Goal: Answer question/provide support

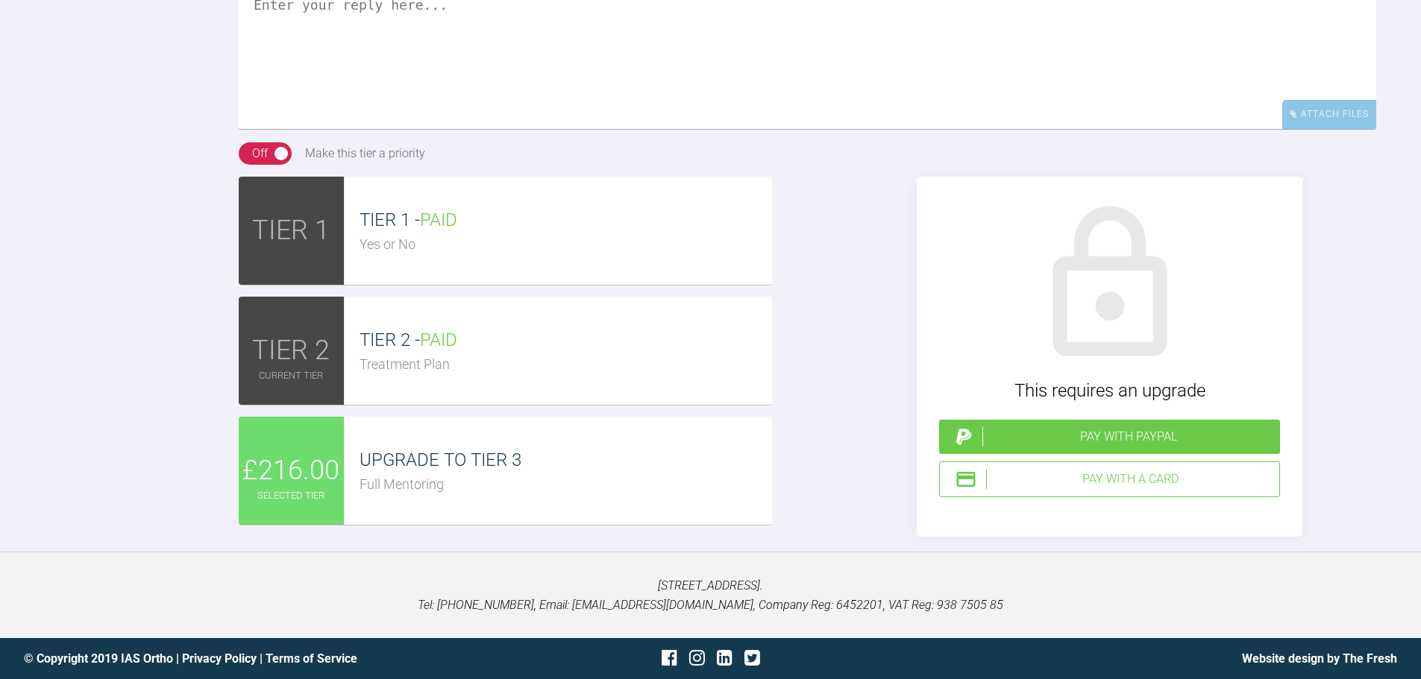
scroll to position [10771, 0]
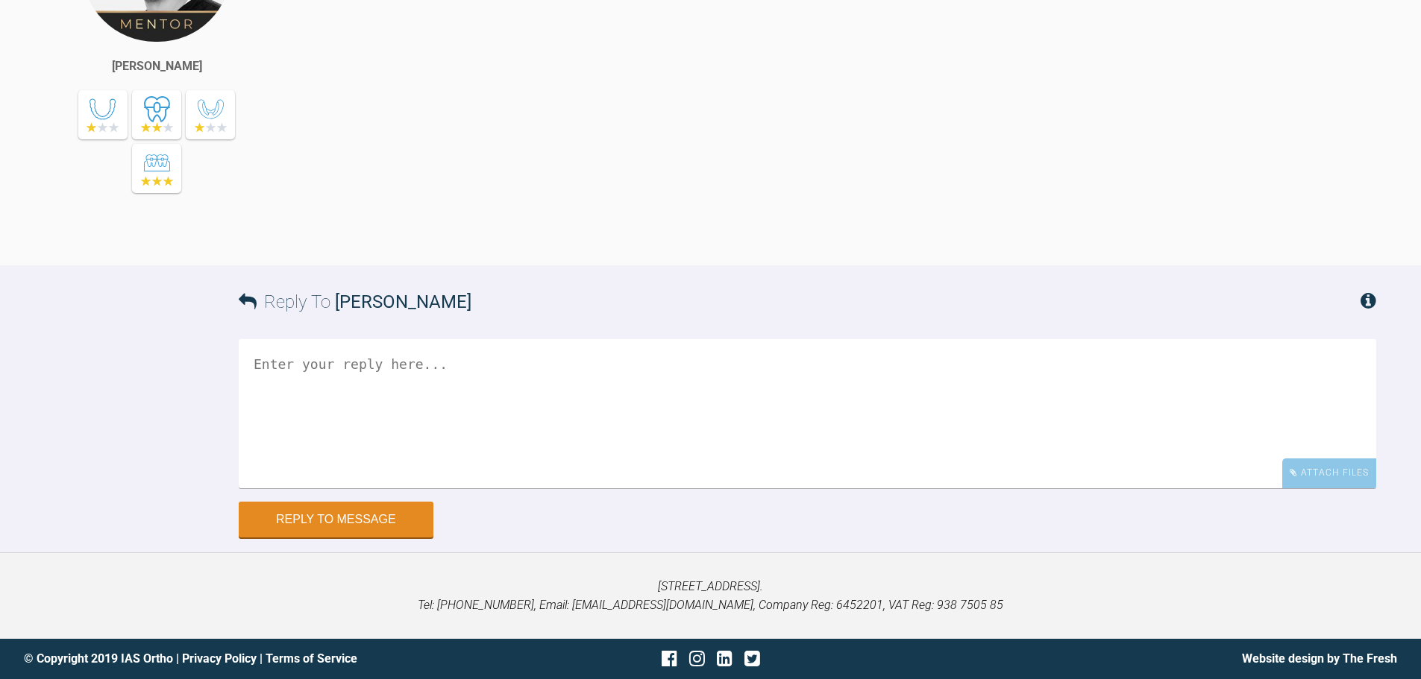
scroll to position [10549, 0]
click at [1347, 474] on div "Attach Files" at bounding box center [1329, 473] width 94 height 29
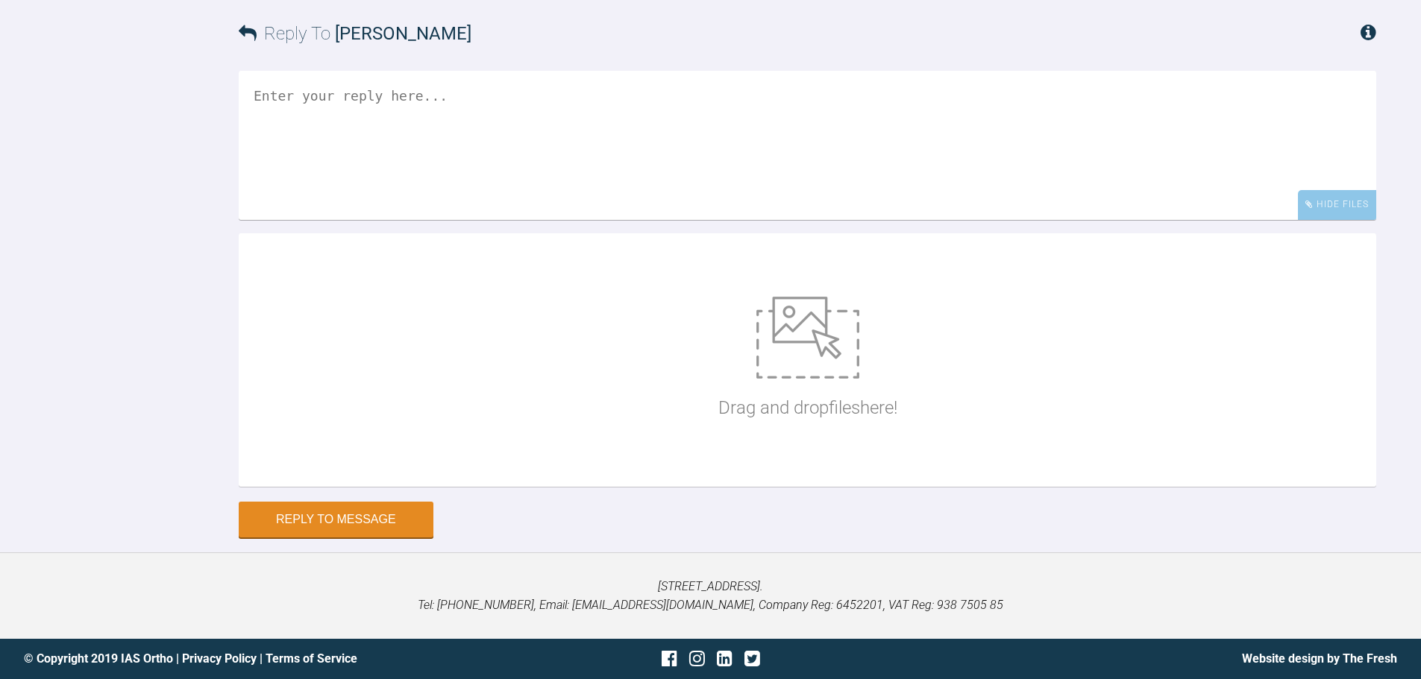
scroll to position [10818, 0]
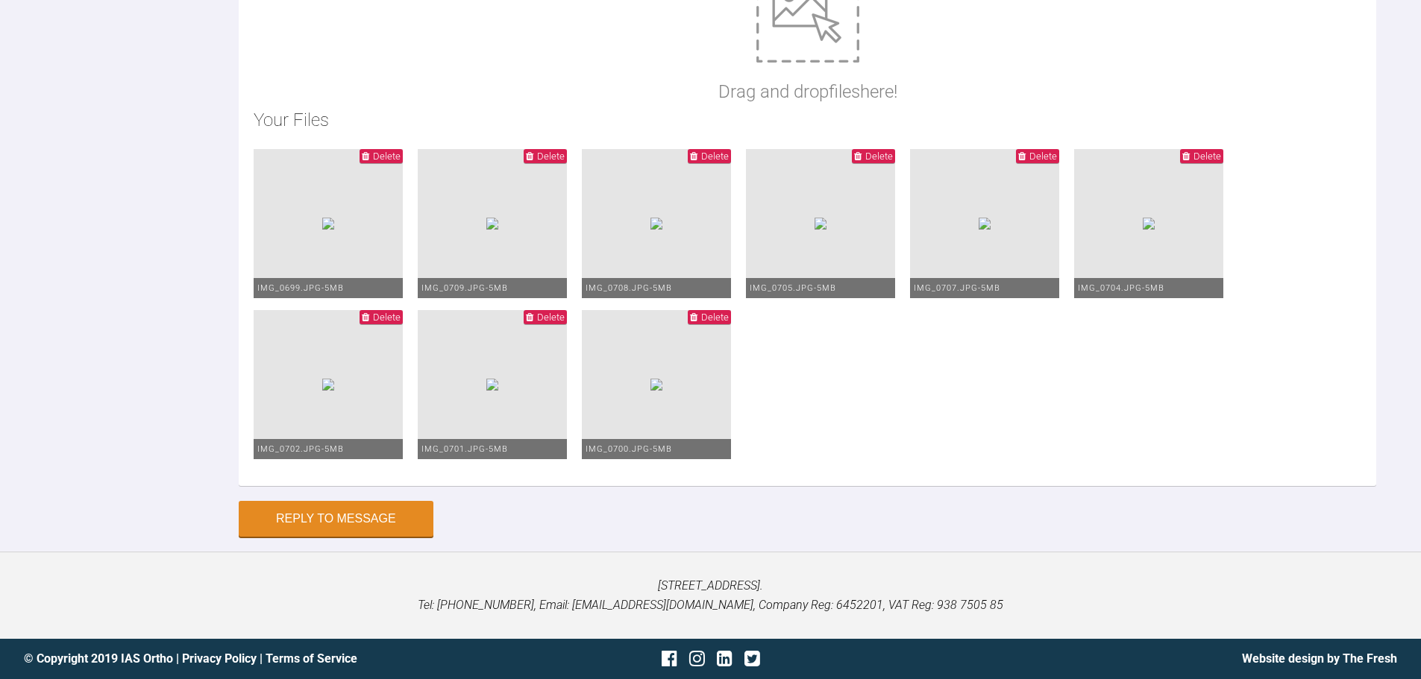
scroll to position [11085, 0]
type textarea "HI Zaid, The OB hasnt really improved but in any case I have resited the lower …"
click at [372, 543] on form "Reply To Zaid Esmail HI Zaid, The OB hasnt really improved but in any case I ha…" at bounding box center [710, 140] width 1421 height 823
click at [384, 517] on button "Reply to Message" at bounding box center [336, 521] width 195 height 36
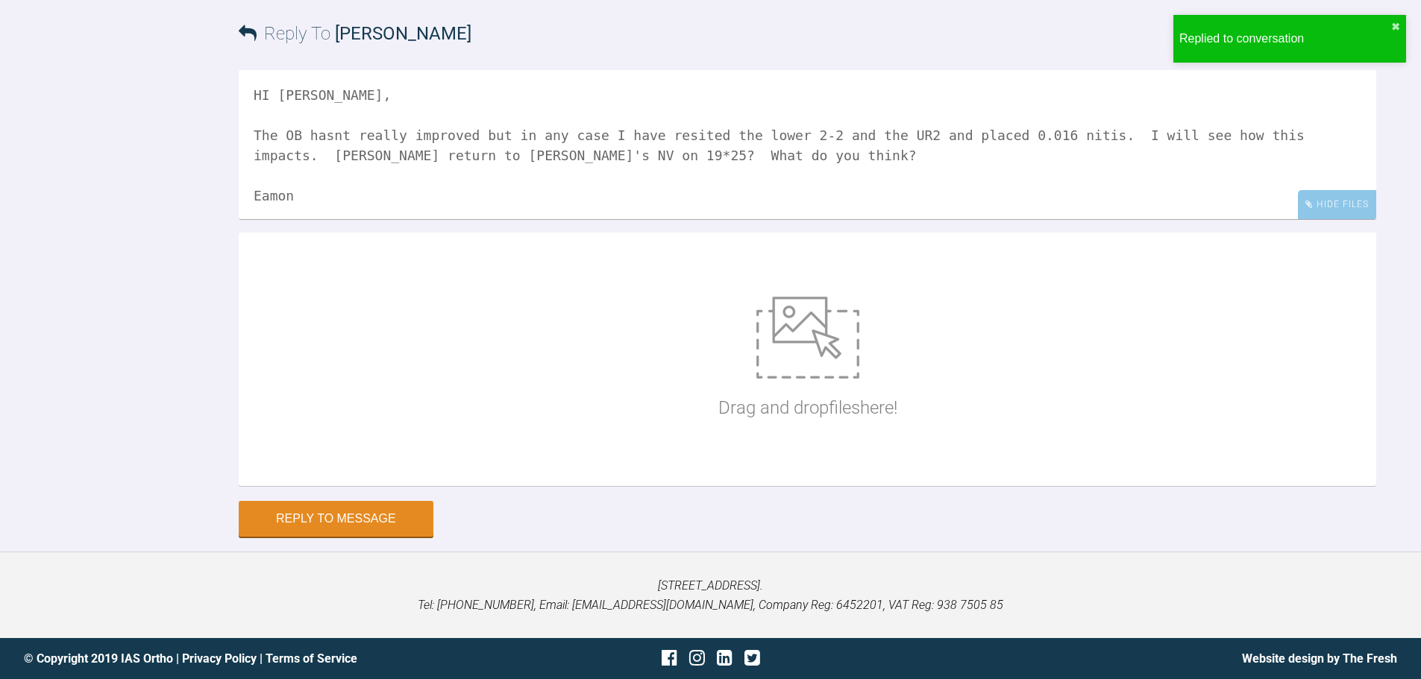
scroll to position [11047, 0]
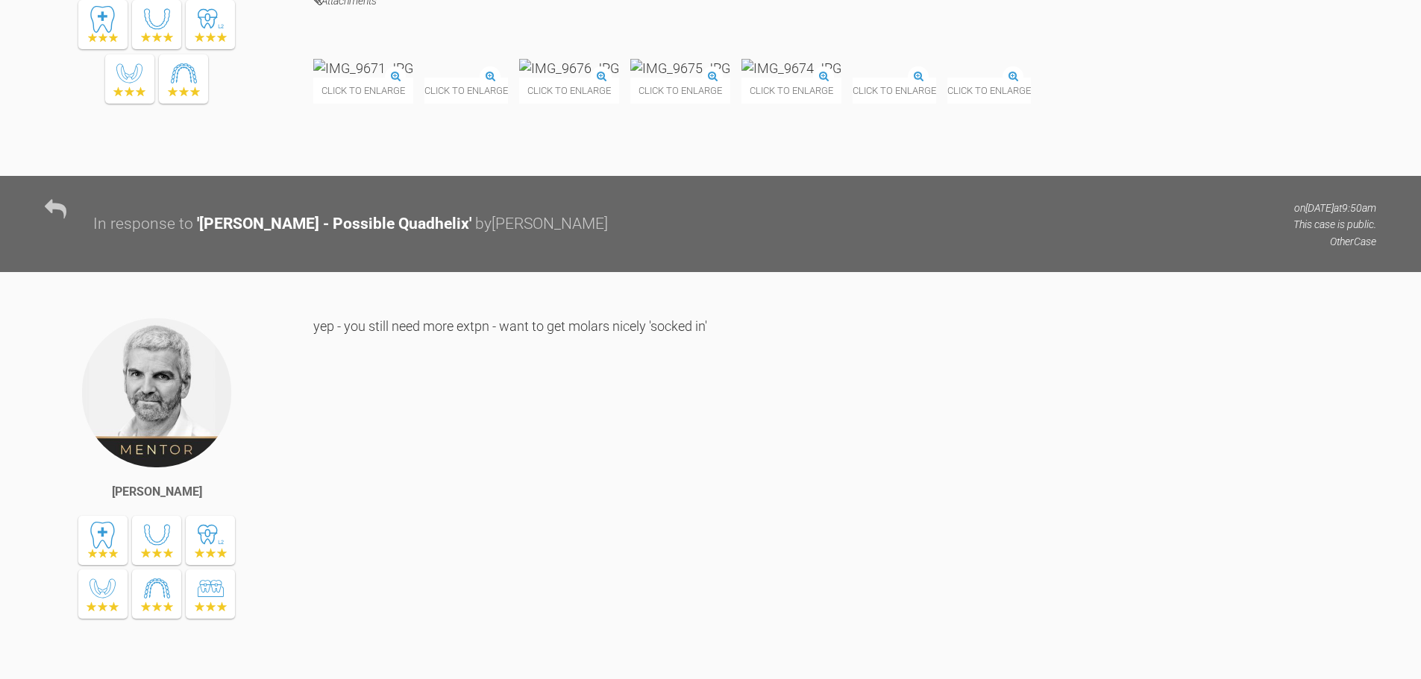
scroll to position [6905, 0]
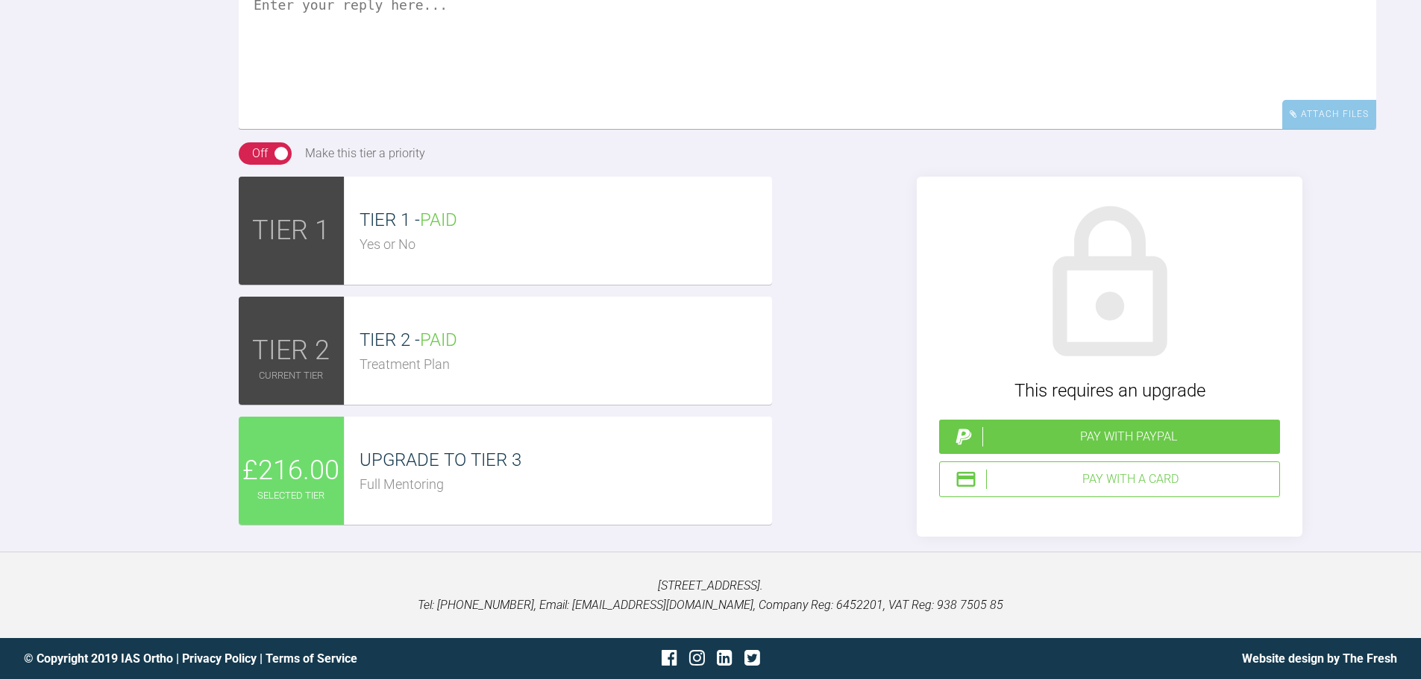
scroll to position [11223, 0]
click at [1349, 129] on div "Attach Files" at bounding box center [1329, 114] width 94 height 29
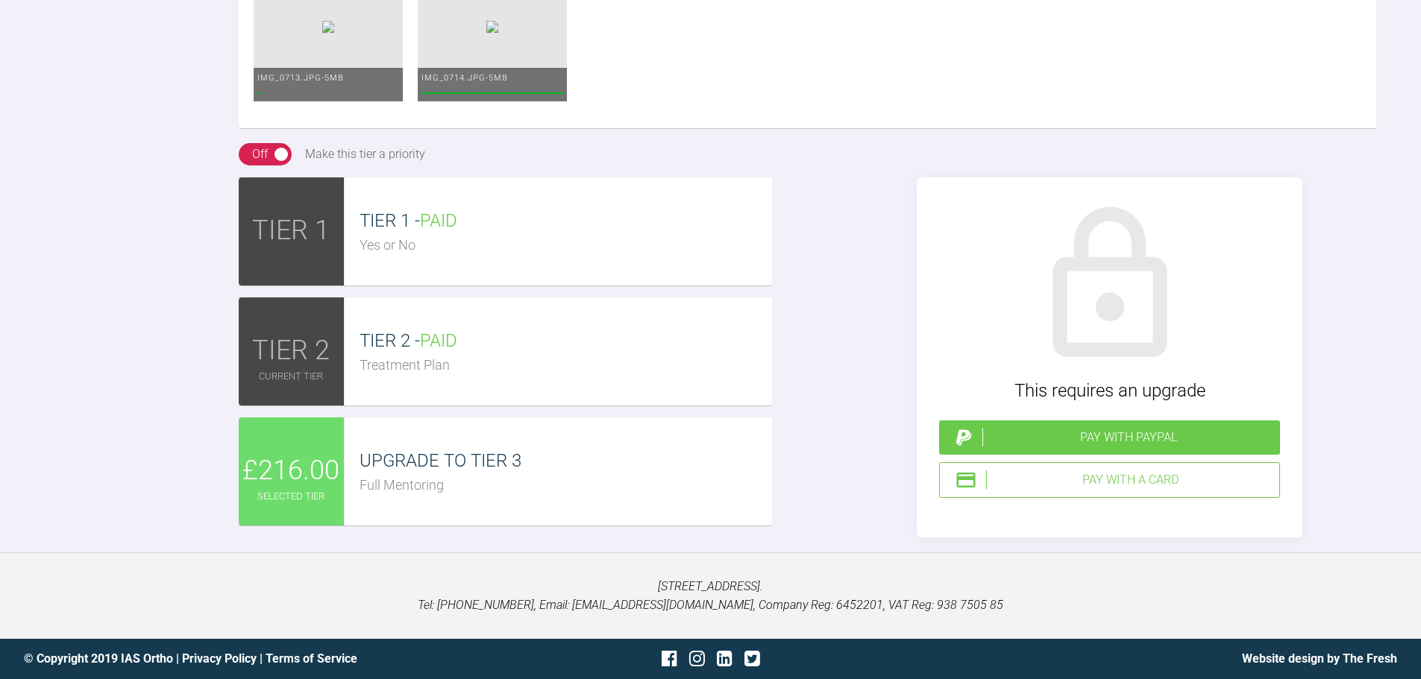
type textarea "Hi Greg, This is Freya today. Things look good and she is happy but there is a …"
click at [401, 471] on span "UPGRADE TO TIER 3" at bounding box center [440, 460] width 162 height 21
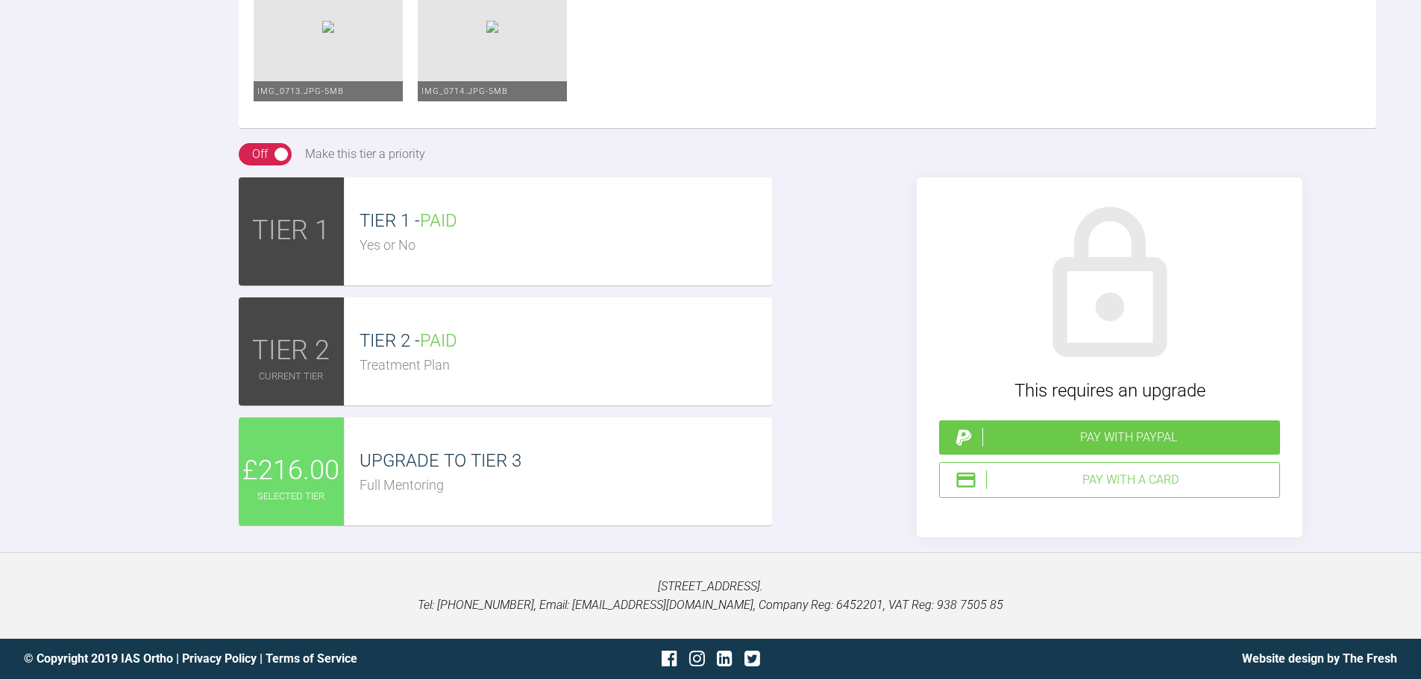
click at [1138, 490] on div "Pay with a Card" at bounding box center [1129, 480] width 287 height 19
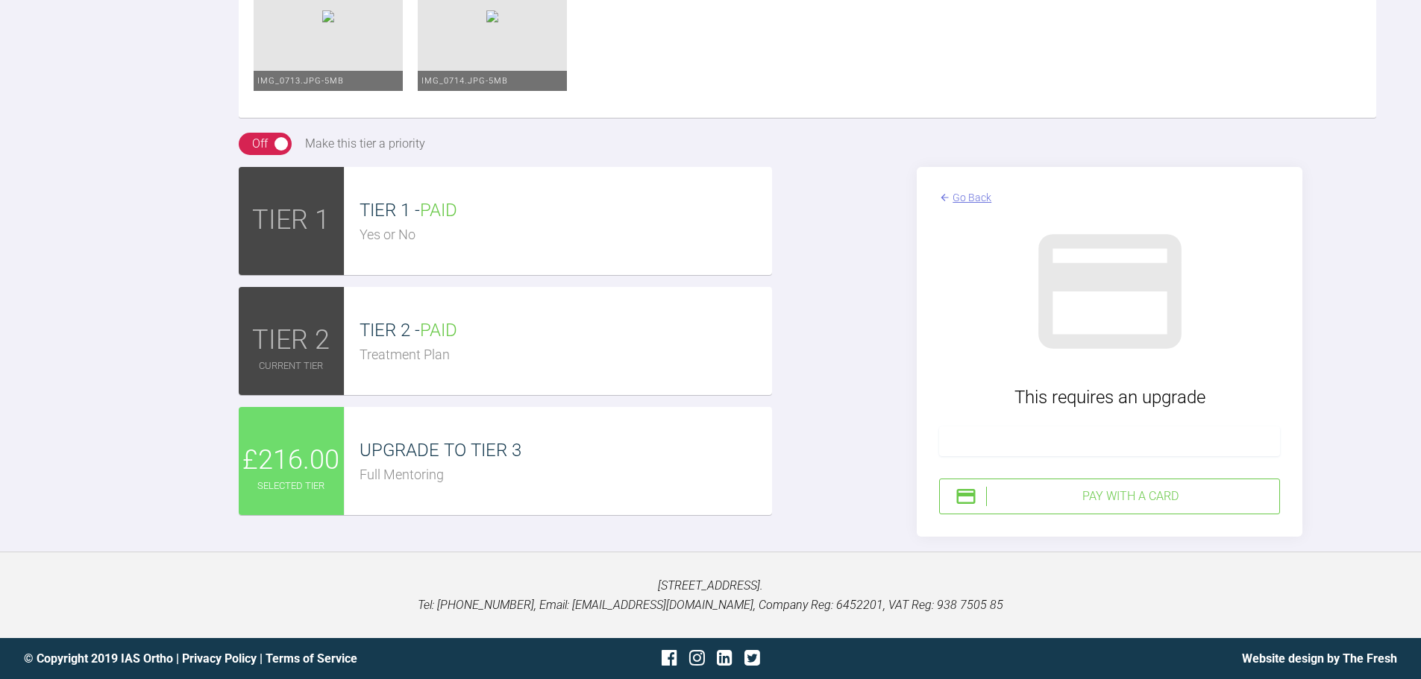
click at [1070, 456] on div at bounding box center [1109, 442] width 341 height 30
click at [1052, 506] on div "Pay with a Card" at bounding box center [1129, 496] width 287 height 19
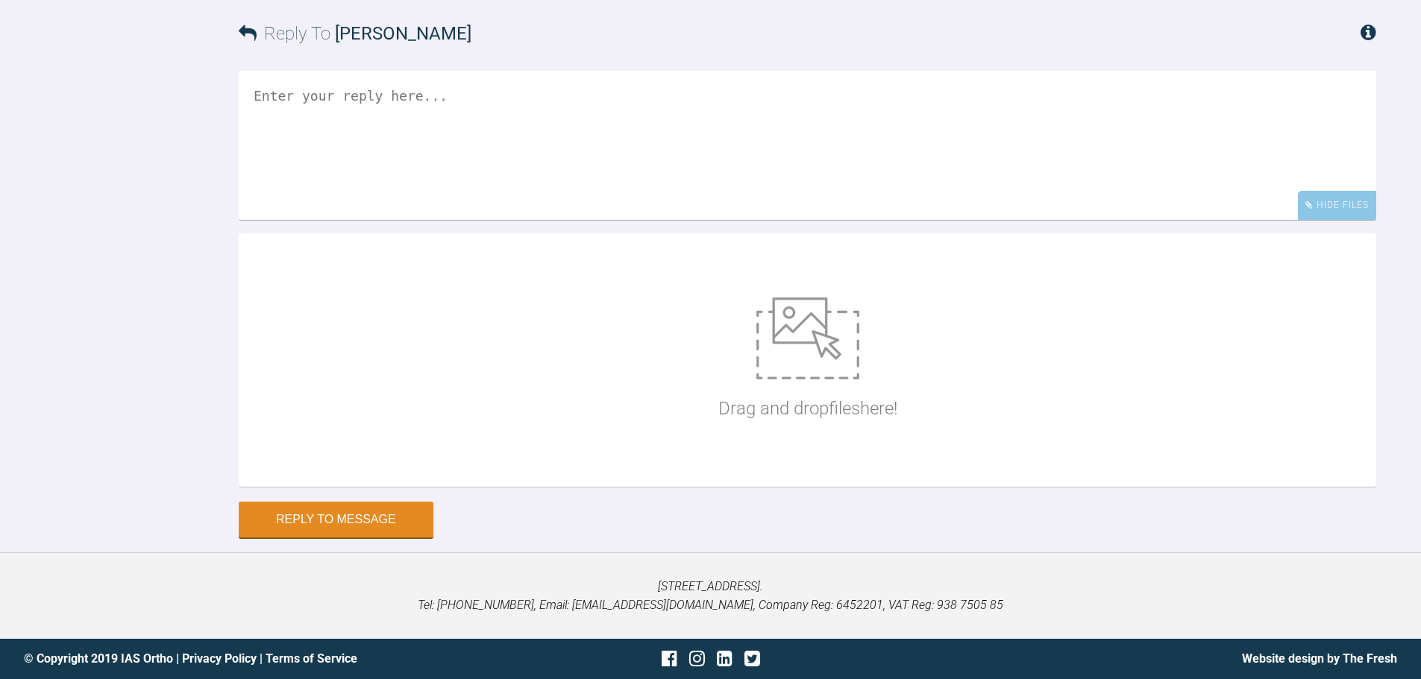
scroll to position [11288, 0]
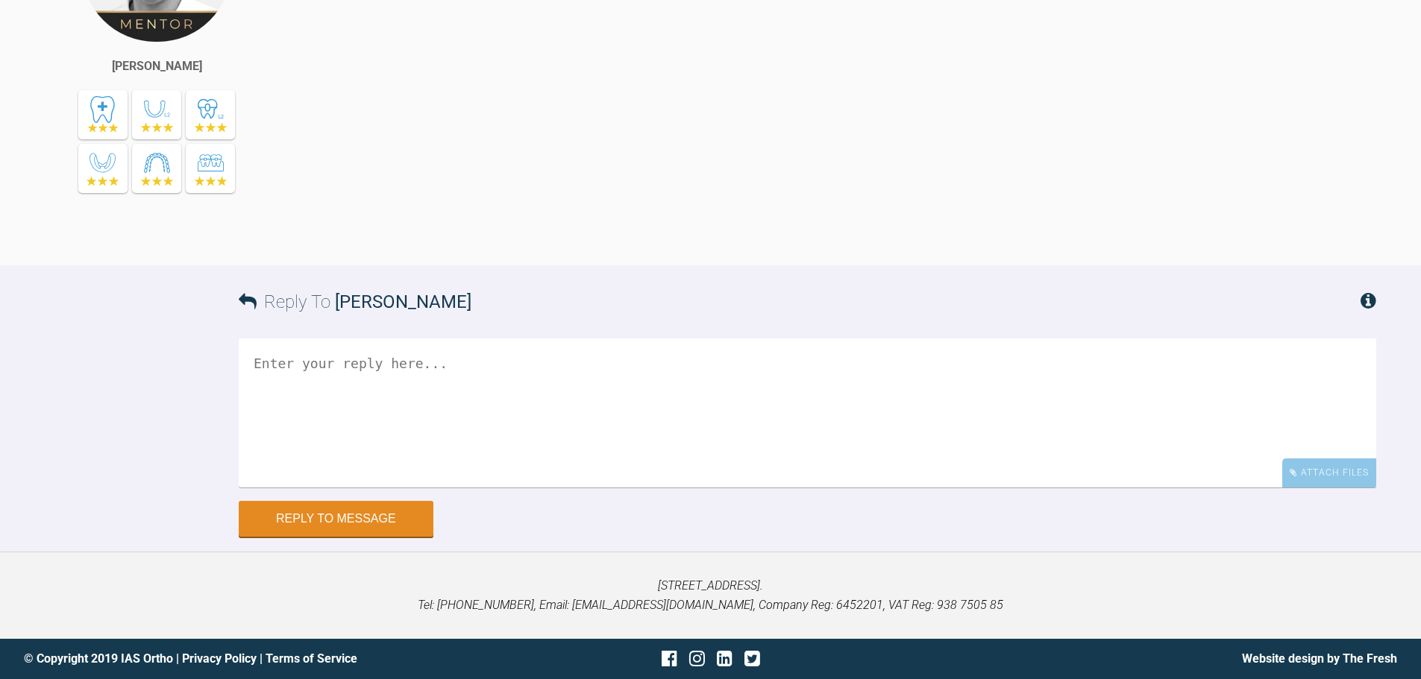
scroll to position [25344, 0]
drag, startPoint x: 1323, startPoint y: 483, endPoint x: 1255, endPoint y: 484, distance: 67.9
click at [1322, 482] on div "Attach Files" at bounding box center [1329, 473] width 94 height 29
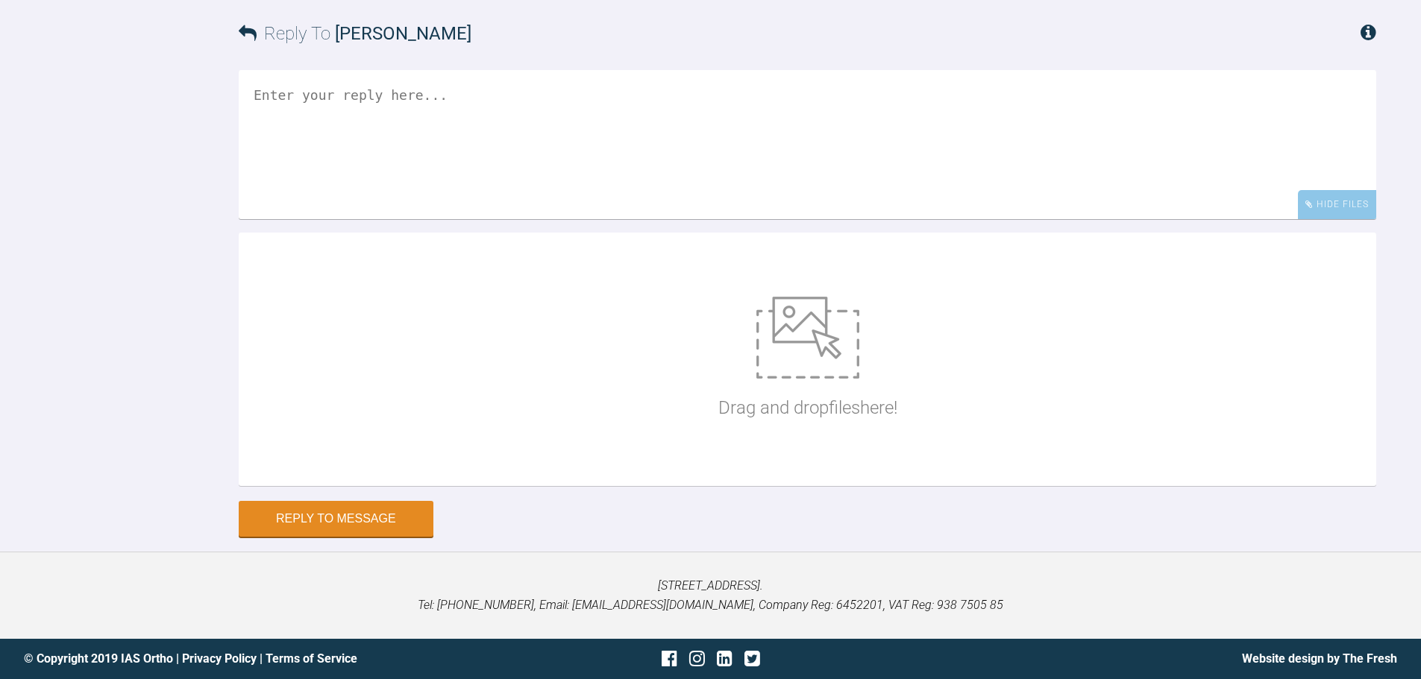
scroll to position [25612, 0]
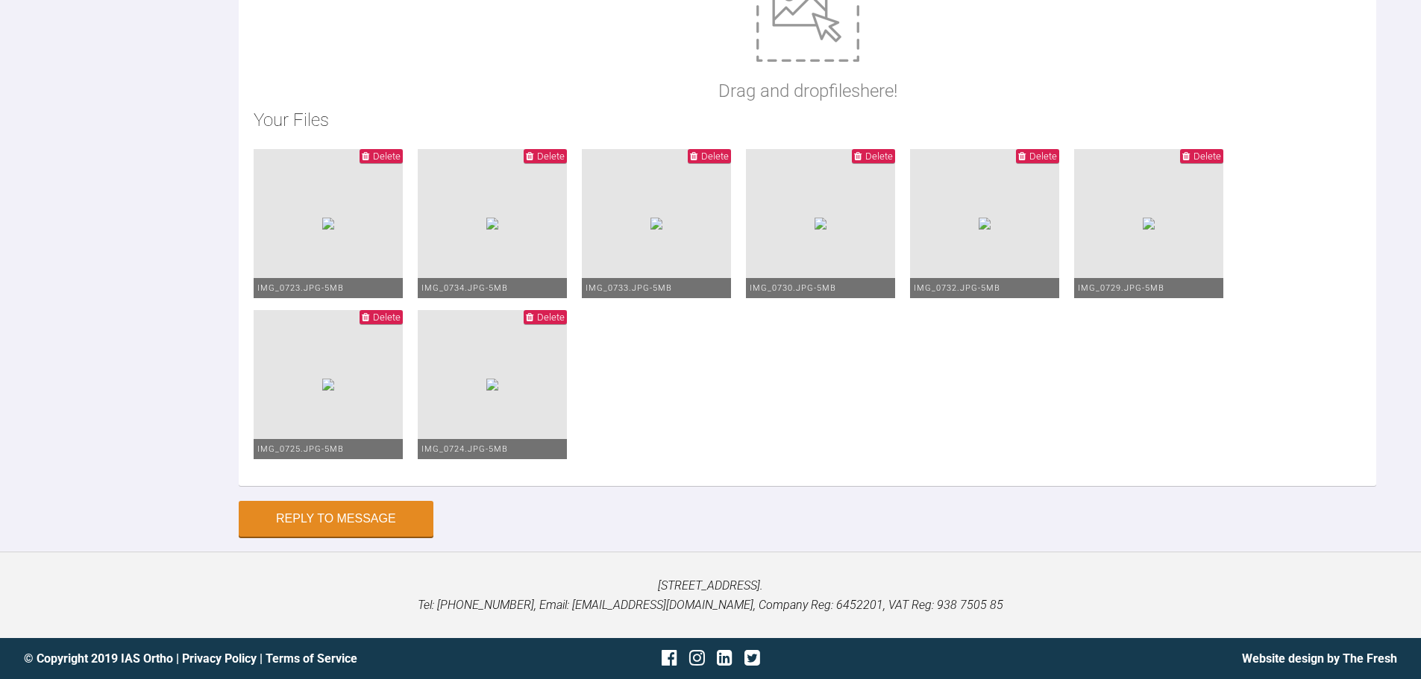
type textarea "Hi Asif, This is John today. I have removed the CCS LL3/4 and continued on same…"
click at [345, 522] on button "Reply to Message" at bounding box center [336, 521] width 195 height 36
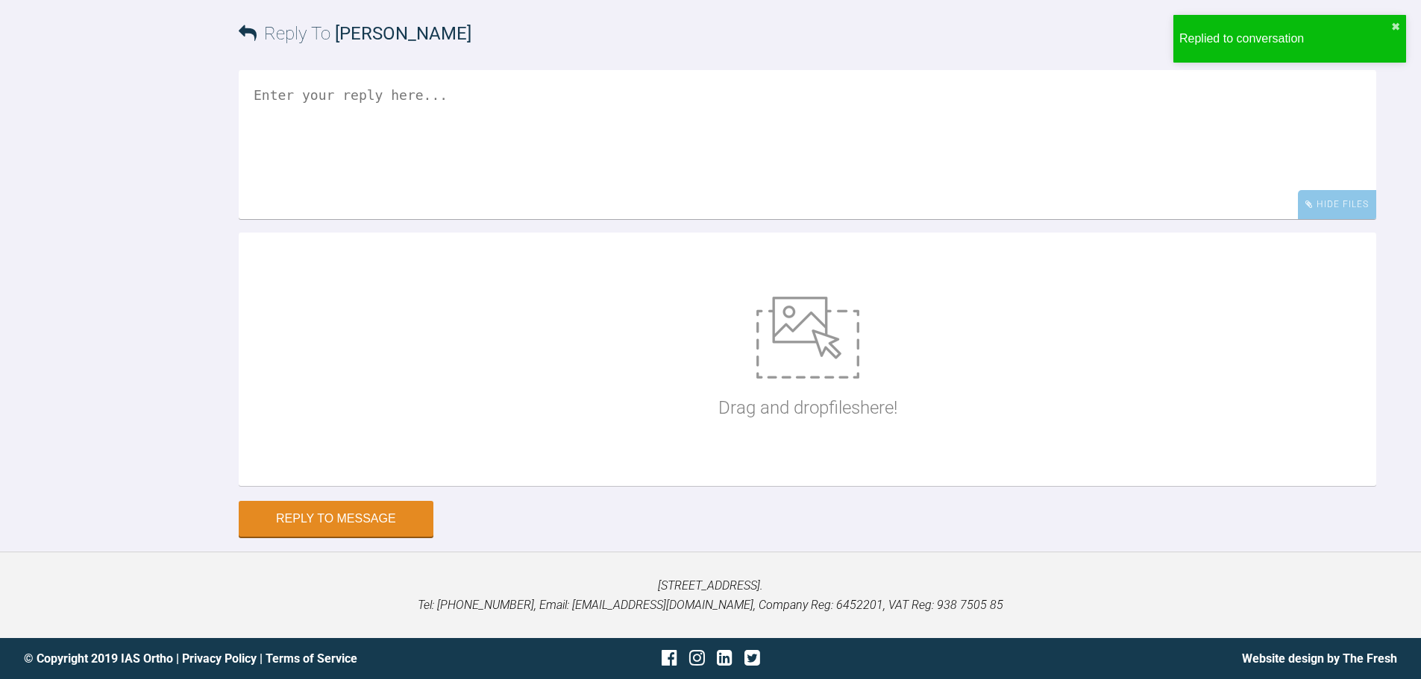
scroll to position [25841, 0]
